Goal: Ask a question

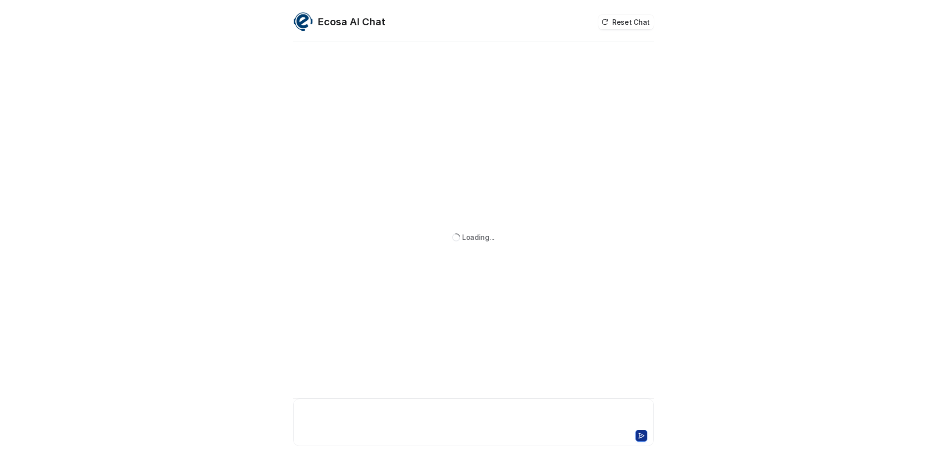
click at [410, 416] on div at bounding box center [474, 416] width 356 height 23
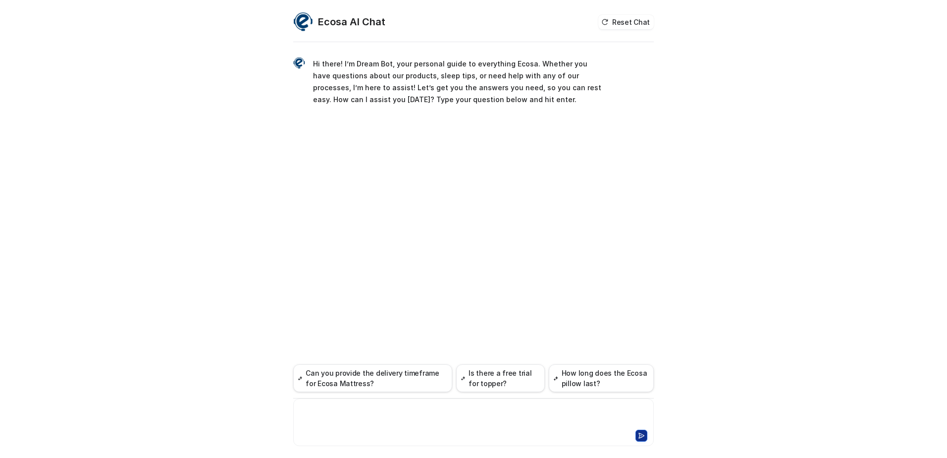
click at [410, 416] on div at bounding box center [474, 416] width 356 height 23
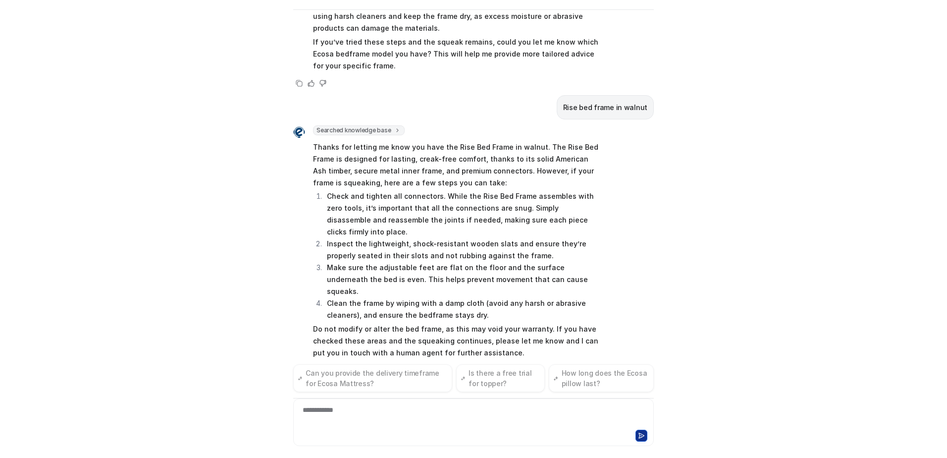
scroll to position [201, 0]
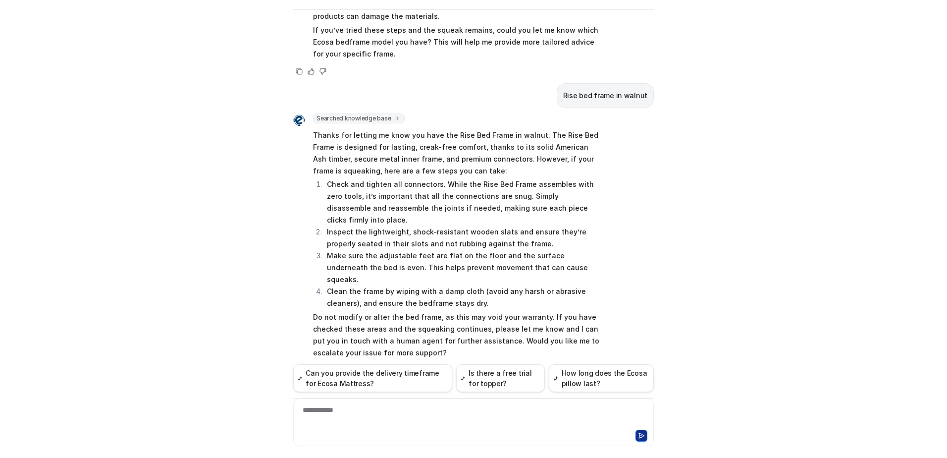
click at [336, 419] on div "**********" at bounding box center [474, 416] width 356 height 23
drag, startPoint x: 360, startPoint y: 409, endPoint x: 256, endPoint y: 425, distance: 105.3
click at [256, 424] on div "Ecosa AI Chat Reset Chat Hi there! I’m Dream Bot, your personal guide to everyt…" at bounding box center [473, 229] width 947 height 458
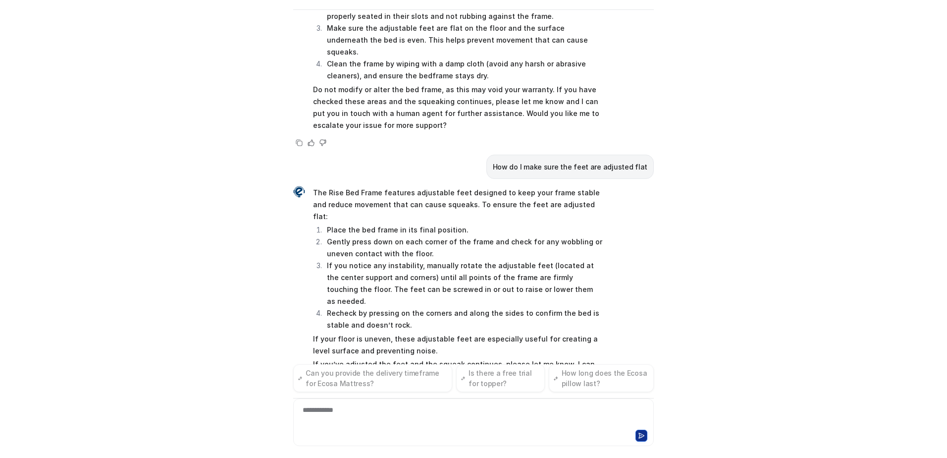
scroll to position [440, 0]
